Goal: Information Seeking & Learning: Learn about a topic

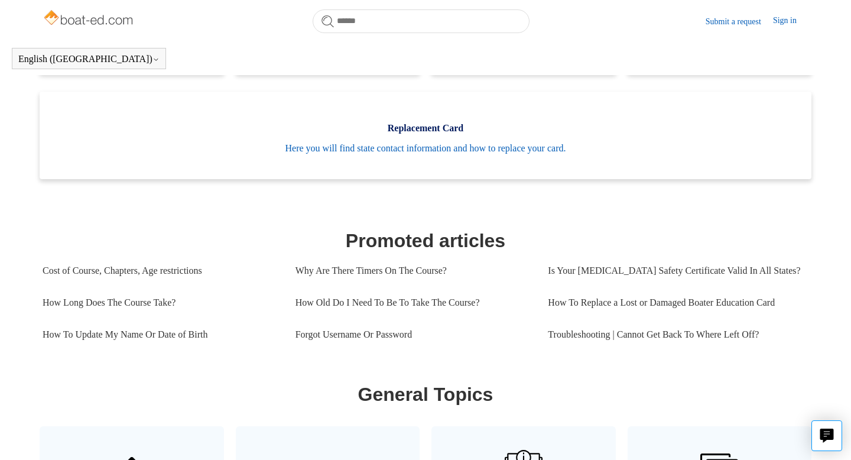
scroll to position [299, 0]
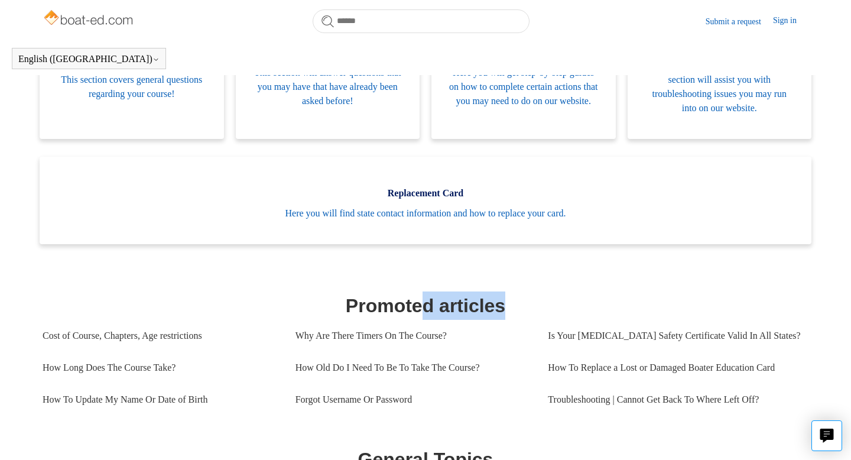
drag, startPoint x: 419, startPoint y: 307, endPoint x: 527, endPoint y: 312, distance: 108.3
click at [528, 313] on h1 "Promoted articles" at bounding box center [426, 305] width 766 height 28
click at [527, 312] on h1 "Promoted articles" at bounding box center [426, 305] width 766 height 28
drag, startPoint x: 444, startPoint y: 308, endPoint x: 533, endPoint y: 312, distance: 88.7
click at [533, 312] on h1 "Promoted articles" at bounding box center [426, 305] width 766 height 28
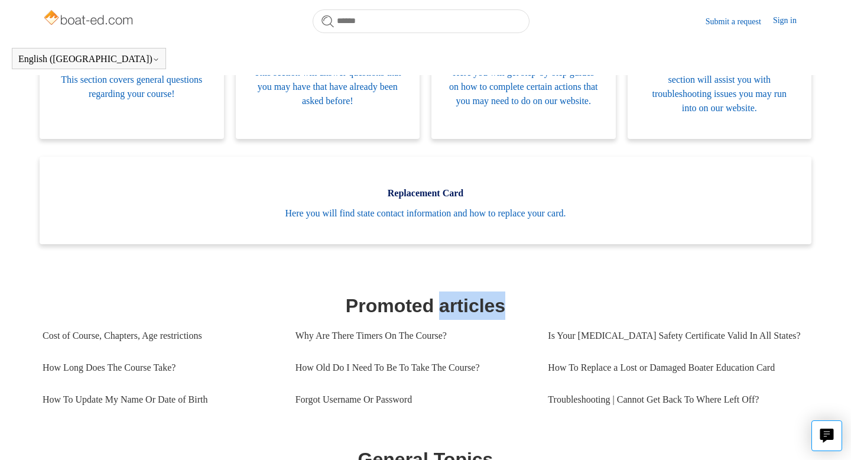
drag, startPoint x: 508, startPoint y: 306, endPoint x: 437, endPoint y: 306, distance: 70.9
click at [437, 306] on h1 "Promoted articles" at bounding box center [426, 305] width 766 height 28
click at [432, 305] on h1 "Promoted articles" at bounding box center [426, 305] width 766 height 28
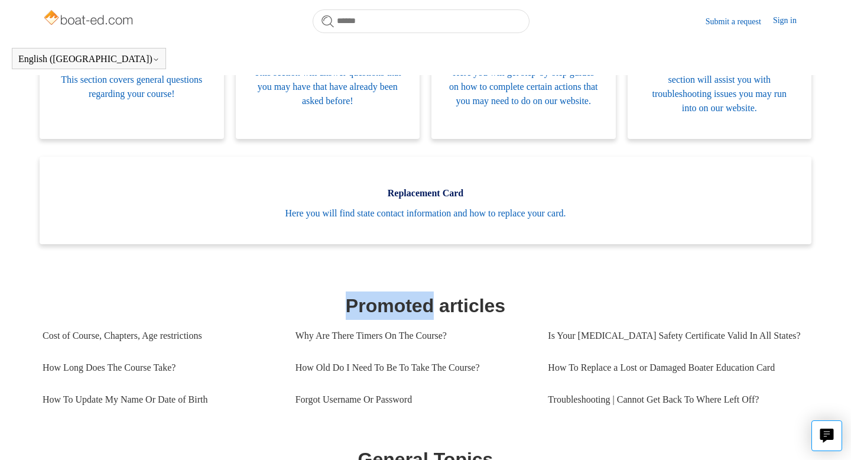
drag, startPoint x: 434, startPoint y: 304, endPoint x: 316, endPoint y: 306, distance: 117.6
click at [316, 306] on h1 "Promoted articles" at bounding box center [426, 305] width 766 height 28
click at [431, 306] on h1 "Promoted articles" at bounding box center [426, 305] width 766 height 28
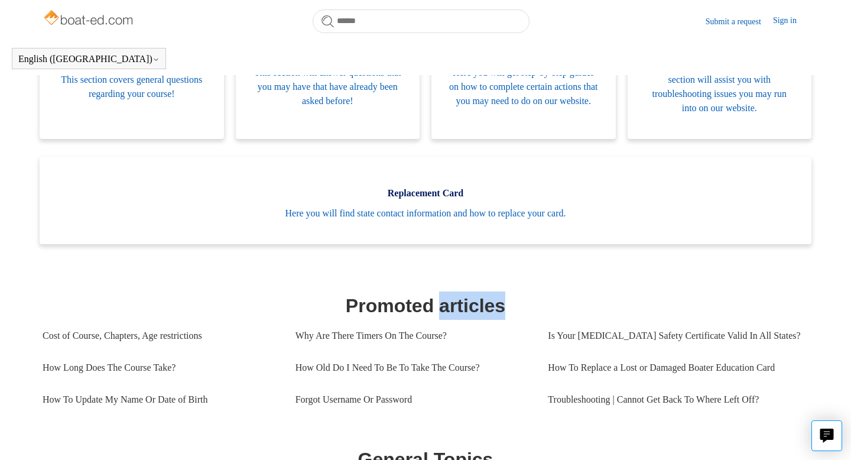
drag, startPoint x: 440, startPoint y: 305, endPoint x: 538, endPoint y: 306, distance: 97.5
click at [538, 306] on h1 "Promoted articles" at bounding box center [426, 305] width 766 height 28
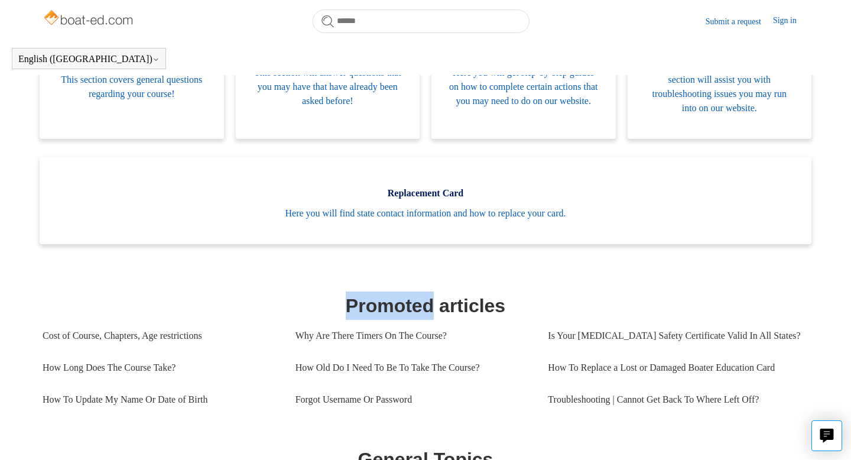
drag, startPoint x: 434, startPoint y: 303, endPoint x: 290, endPoint y: 303, distance: 144.2
click at [290, 303] on h1 "Promoted articles" at bounding box center [426, 305] width 766 height 28
click at [444, 303] on h1 "Promoted articles" at bounding box center [426, 305] width 766 height 28
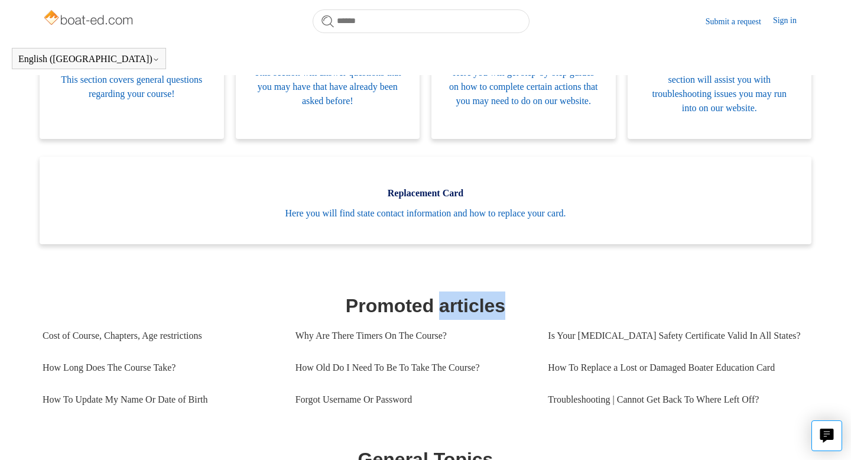
drag, startPoint x: 441, startPoint y: 303, endPoint x: 533, endPoint y: 306, distance: 92.3
click at [533, 306] on h1 "Promoted articles" at bounding box center [426, 305] width 766 height 28
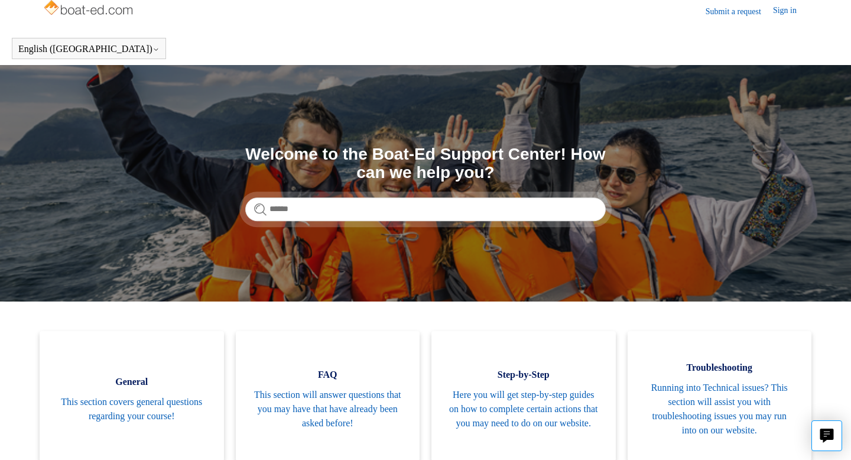
scroll to position [0, 0]
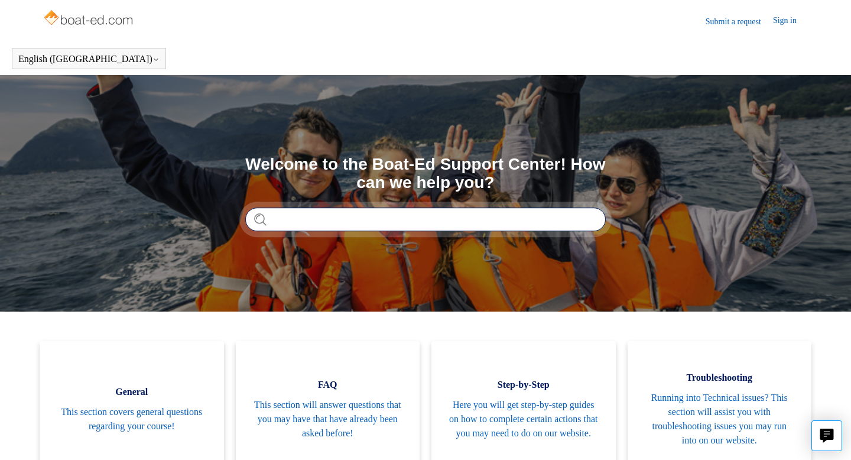
click at [376, 222] on input "Search" at bounding box center [425, 219] width 360 height 24
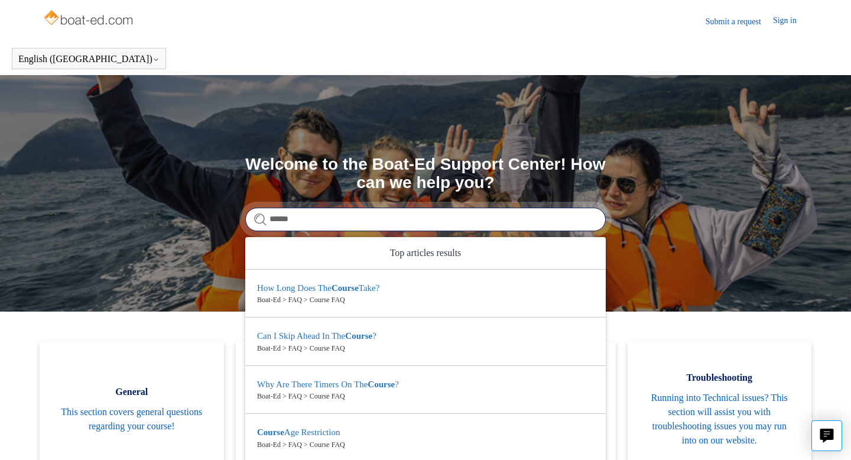
type input "******"
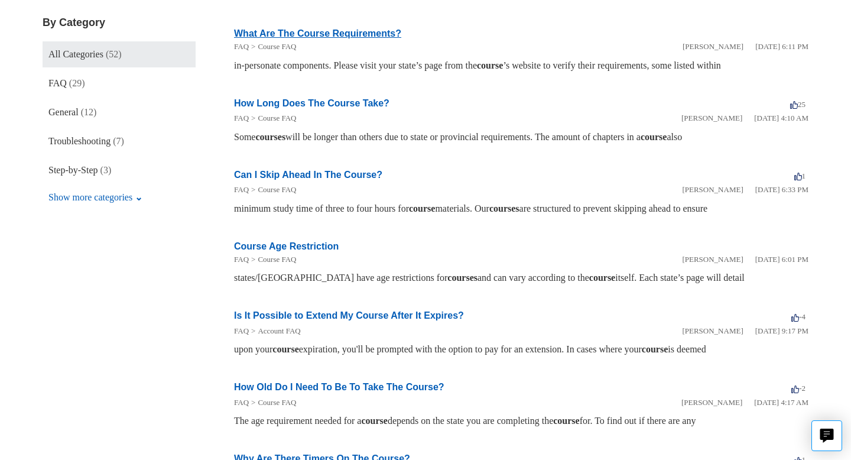
scroll to position [216, 0]
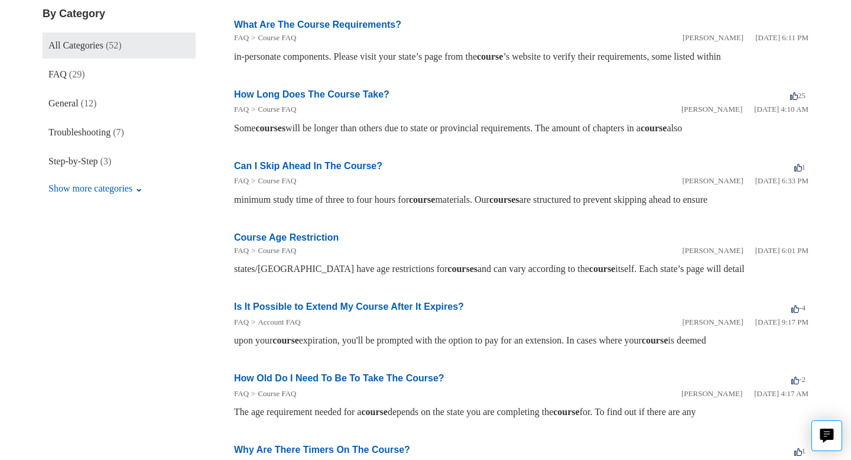
click at [311, 245] on li "FAQ Course FAQ" at bounding box center [458, 251] width 448 height 12
click at [308, 233] on link "Course Age Restriction" at bounding box center [286, 237] width 105 height 10
click at [307, 239] on link "Course Age Restriction" at bounding box center [286, 237] width 105 height 10
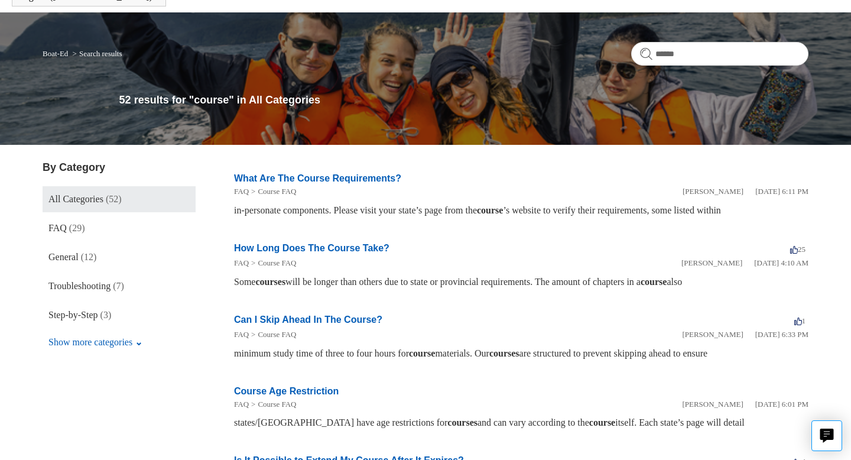
scroll to position [0, 0]
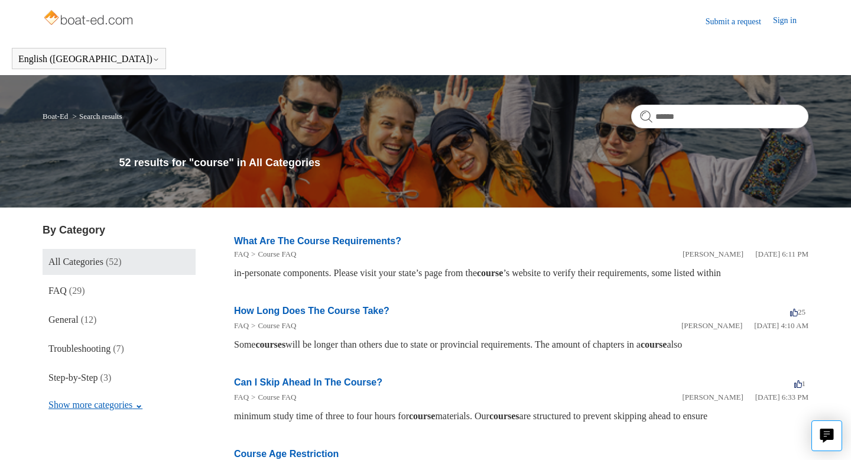
click at [114, 404] on button "Show more categories" at bounding box center [96, 405] width 106 height 22
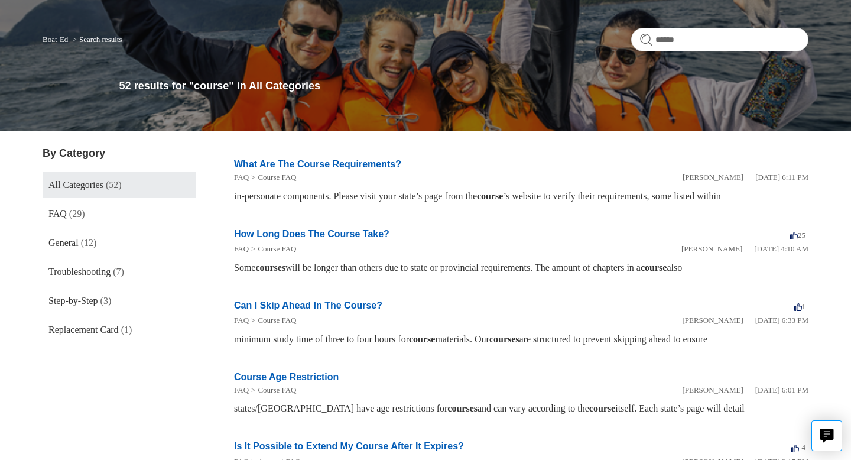
scroll to position [79, 0]
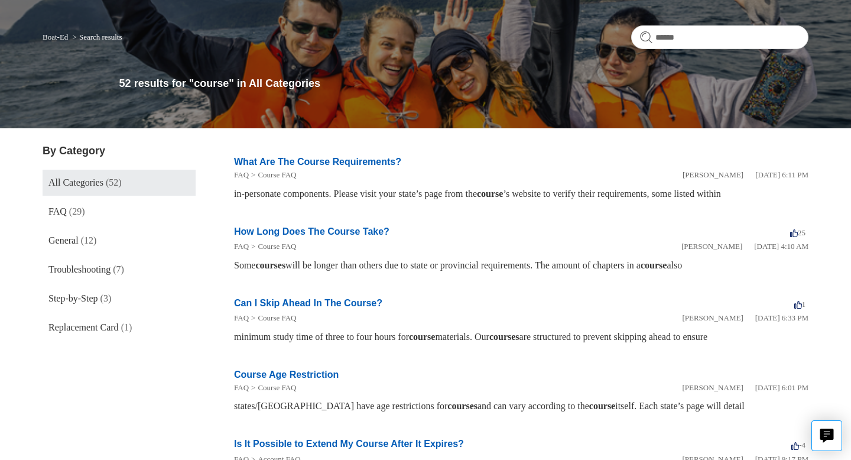
click at [97, 311] on ul "All Categories (52) FAQ (29) General (12) Troubleshooting (7) Step-by-Step (3) …" at bounding box center [119, 255] width 153 height 171
click at [95, 302] on span "Step-by-Step" at bounding box center [73, 298] width 50 height 10
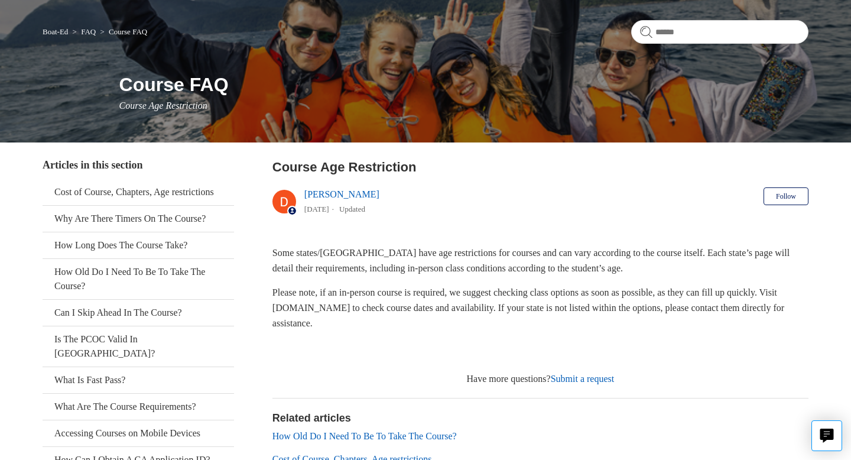
scroll to position [86, 0]
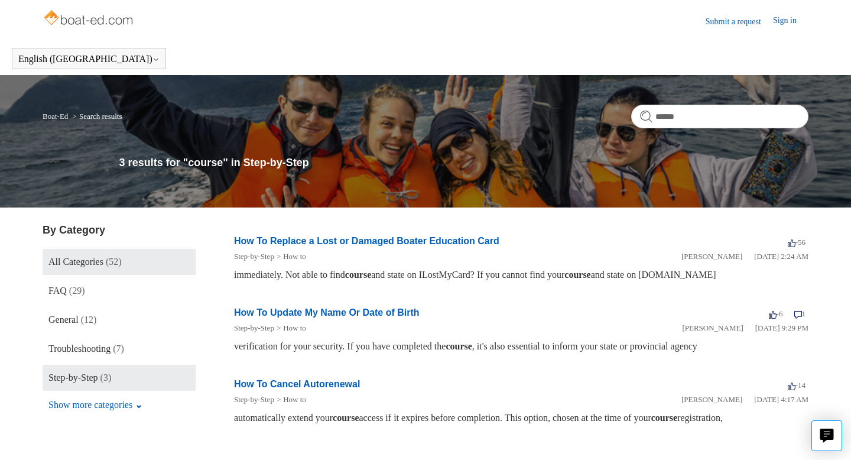
click at [67, 258] on span "All Categories" at bounding box center [75, 261] width 55 height 10
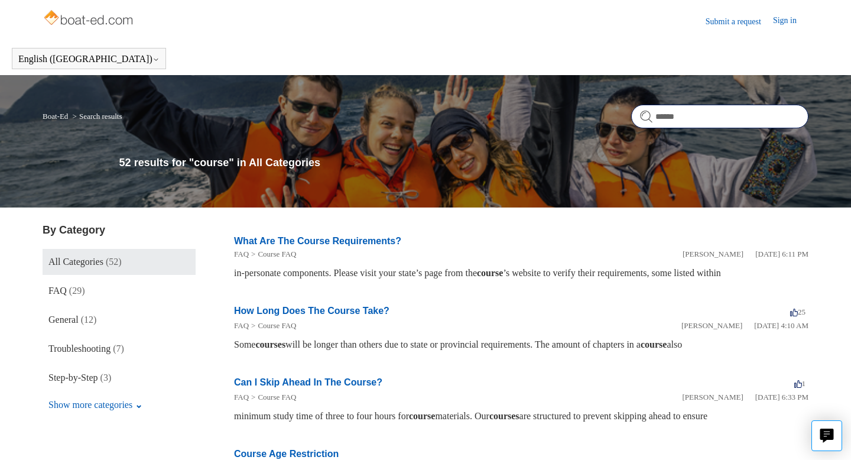
click at [693, 124] on input "******" at bounding box center [719, 117] width 177 height 24
click at [347, 241] on link "What Are The Course Requirements?" at bounding box center [317, 241] width 167 height 10
